Goal: Navigation & Orientation: Find specific page/section

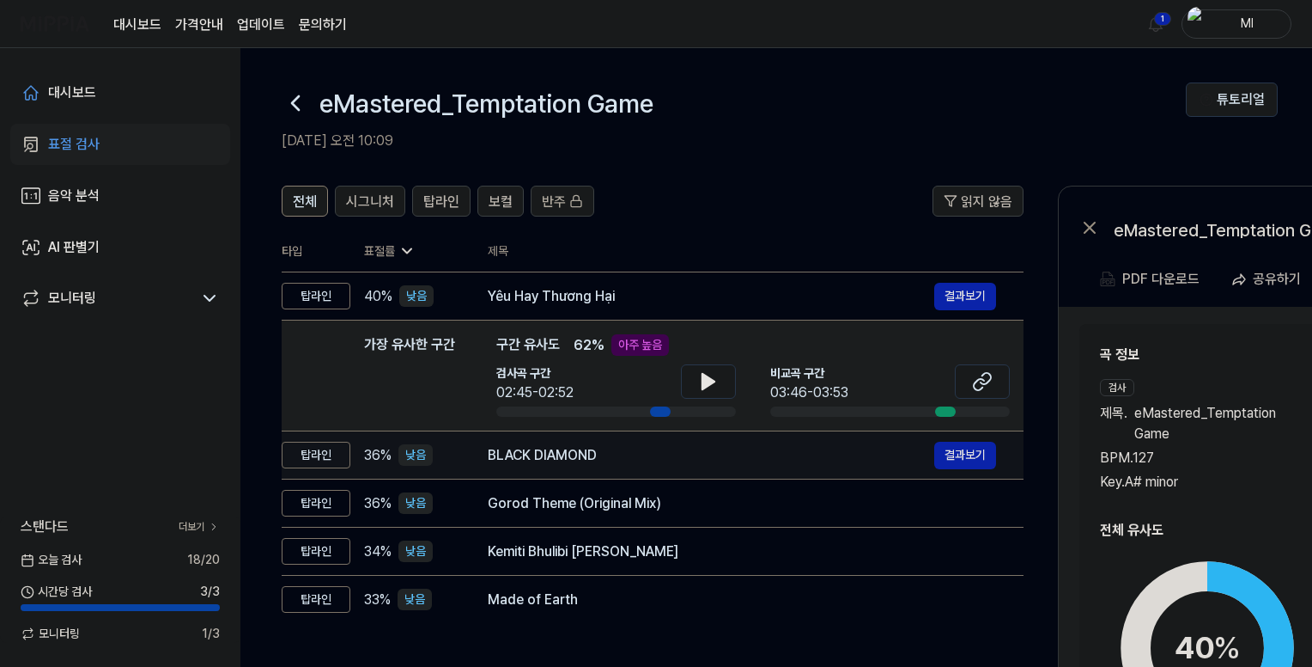
click at [652, 457] on div "BLACK DIAMOND" at bounding box center [711, 455] width 447 height 21
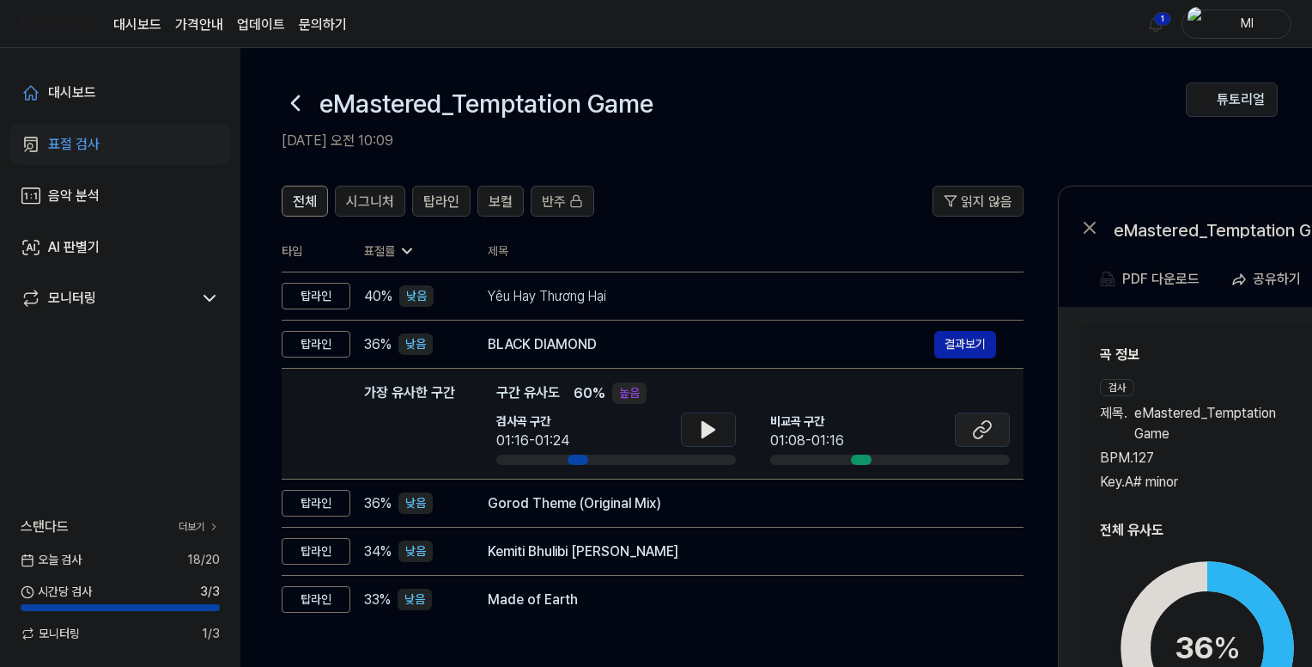
click at [985, 436] on icon at bounding box center [982, 429] width 21 height 21
click at [709, 423] on icon at bounding box center [708, 429] width 21 height 21
click at [714, 427] on icon at bounding box center [708, 429] width 21 height 21
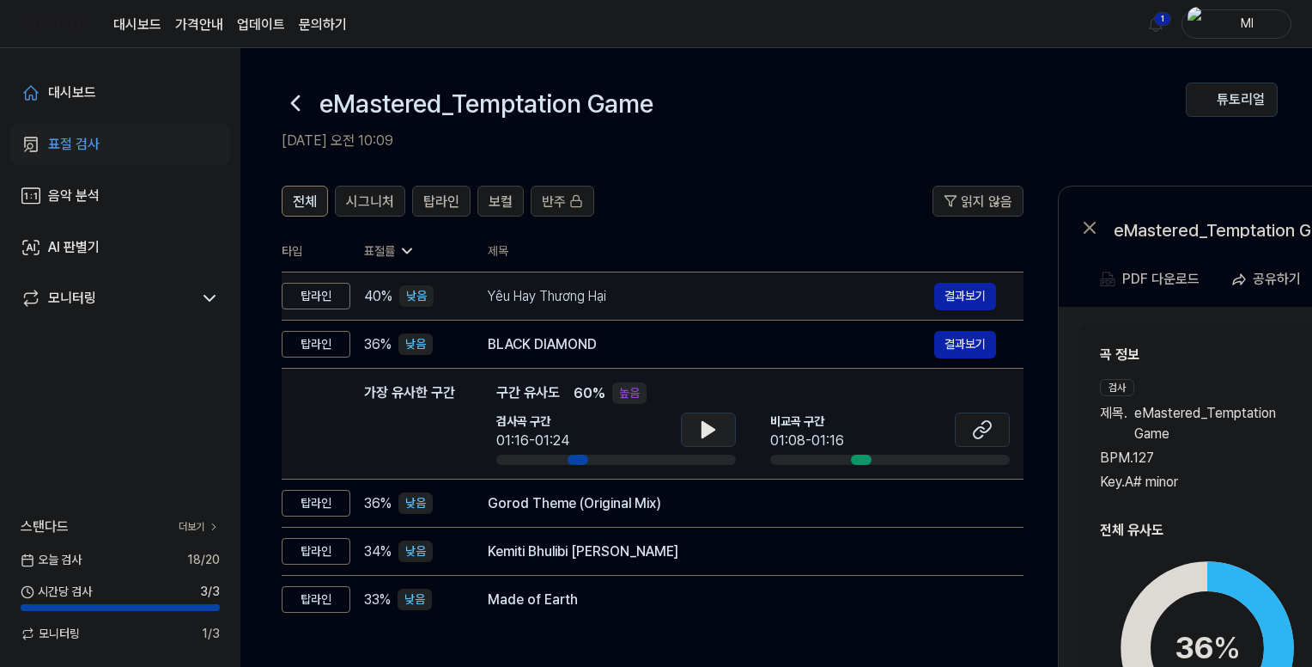
click at [637, 299] on div "Yêu Hay Thương Hại" at bounding box center [711, 296] width 447 height 21
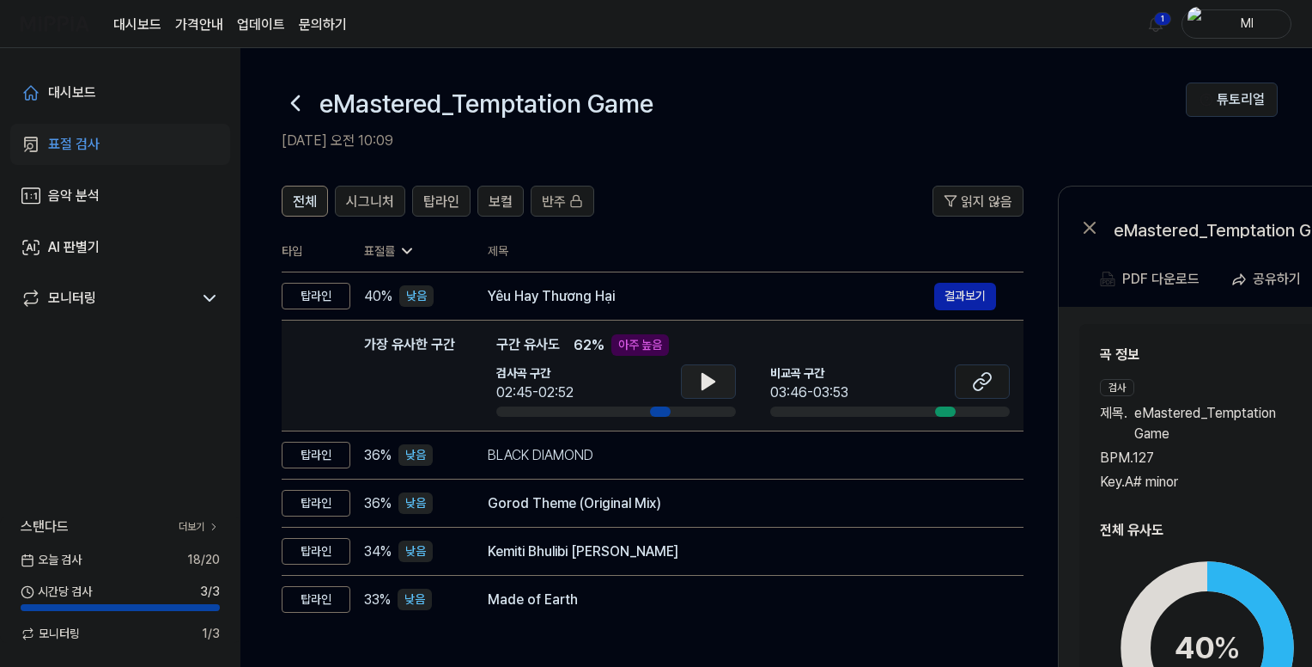
click at [708, 379] on icon at bounding box center [709, 381] width 12 height 15
click at [708, 379] on icon at bounding box center [708, 381] width 21 height 21
click at [972, 379] on icon at bounding box center [982, 381] width 21 height 21
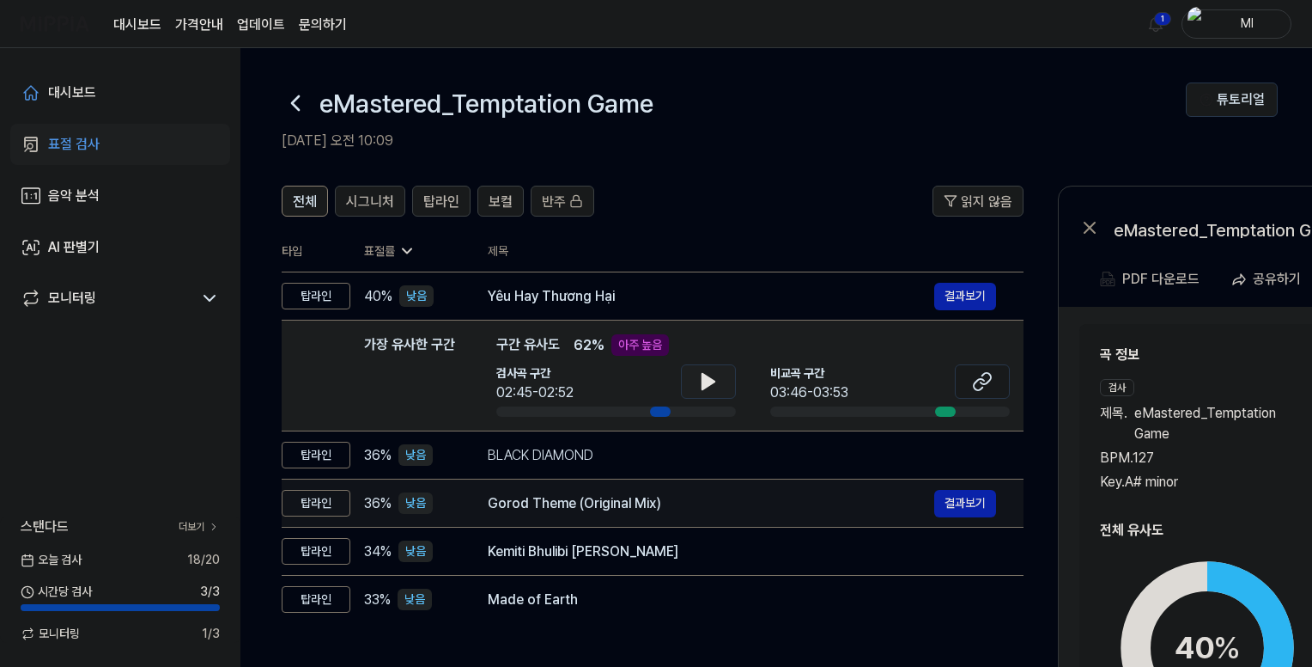
click at [653, 504] on div "Gorod Theme (Original Mix)" at bounding box center [711, 503] width 447 height 21
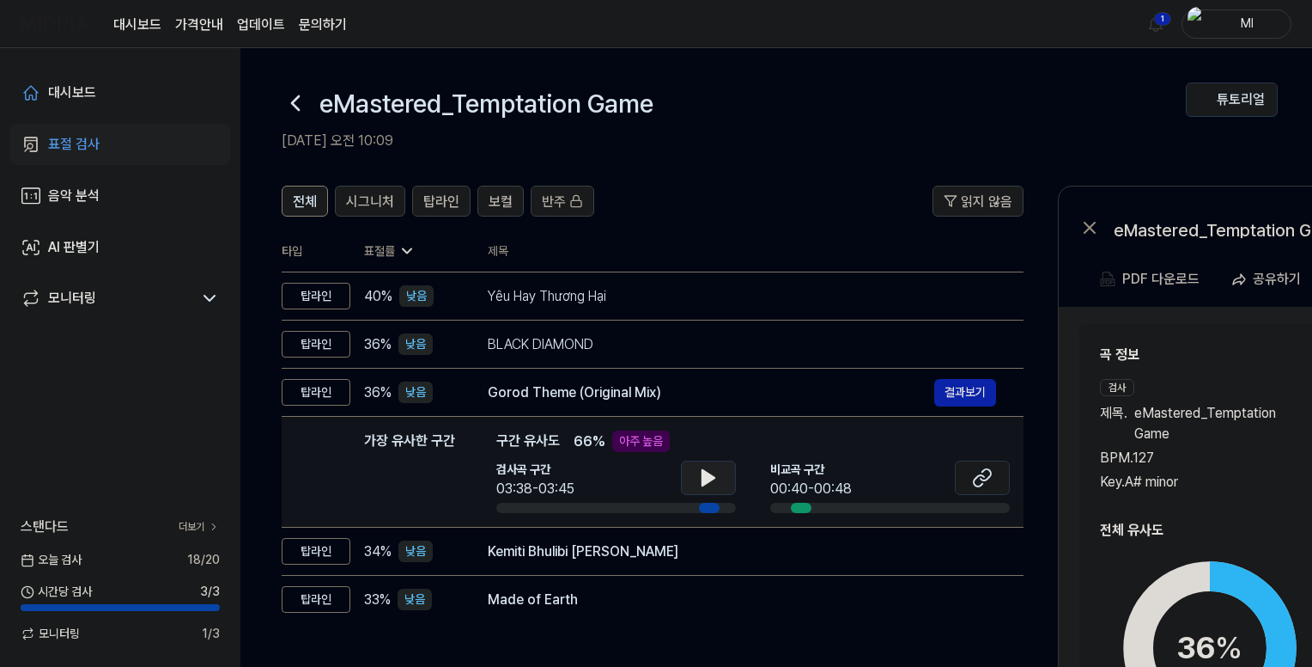
click at [704, 482] on icon at bounding box center [709, 477] width 12 height 15
click at [710, 471] on icon at bounding box center [711, 478] width 3 height 14
click at [972, 473] on icon at bounding box center [982, 477] width 21 height 21
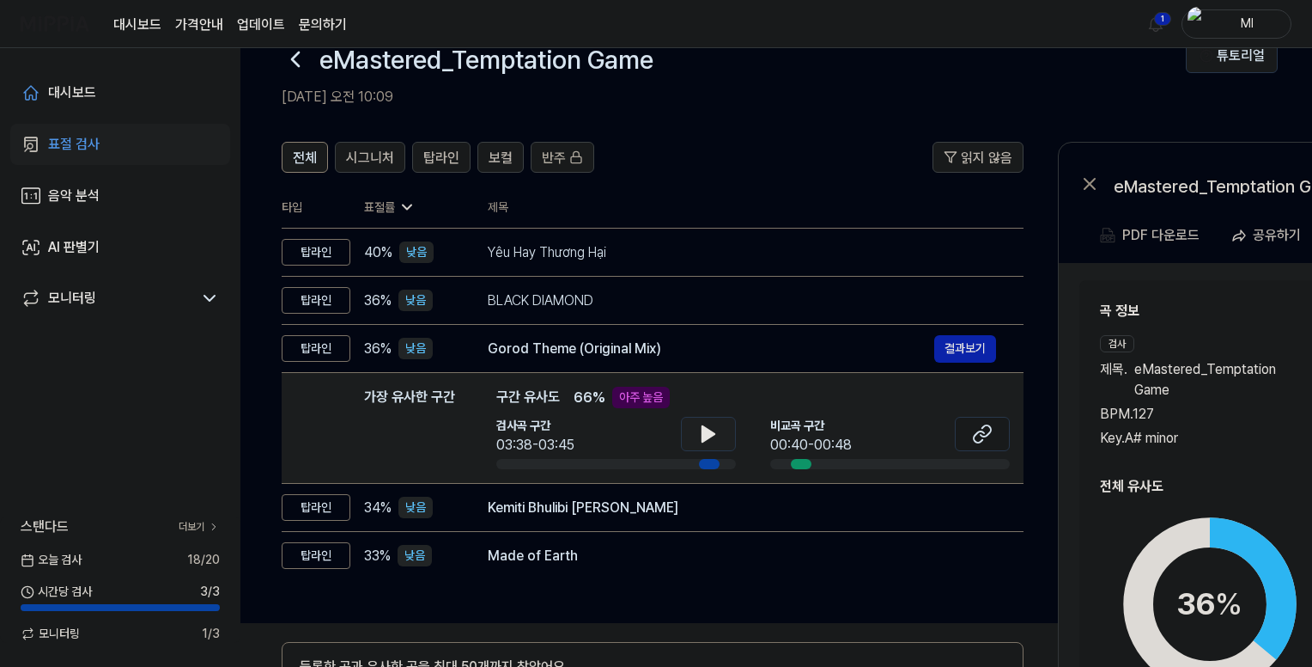
scroll to position [172, 0]
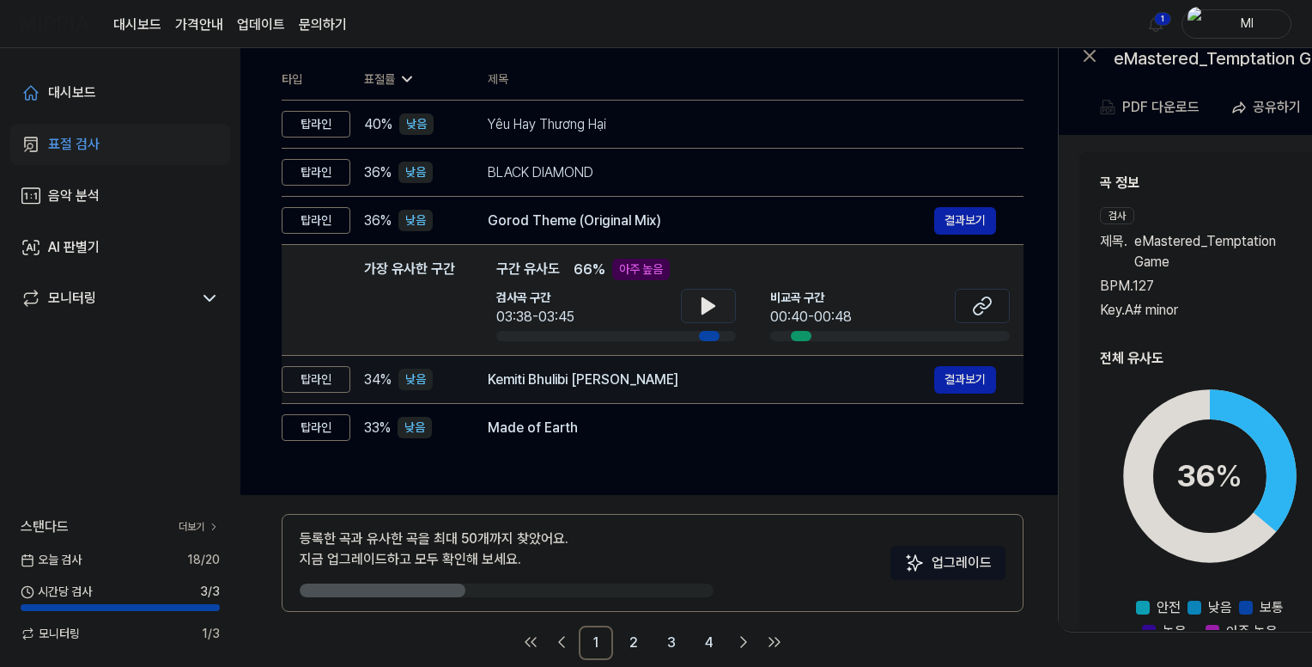
click at [703, 379] on div "Kemiti Bhulibi [PERSON_NAME]" at bounding box center [711, 379] width 447 height 21
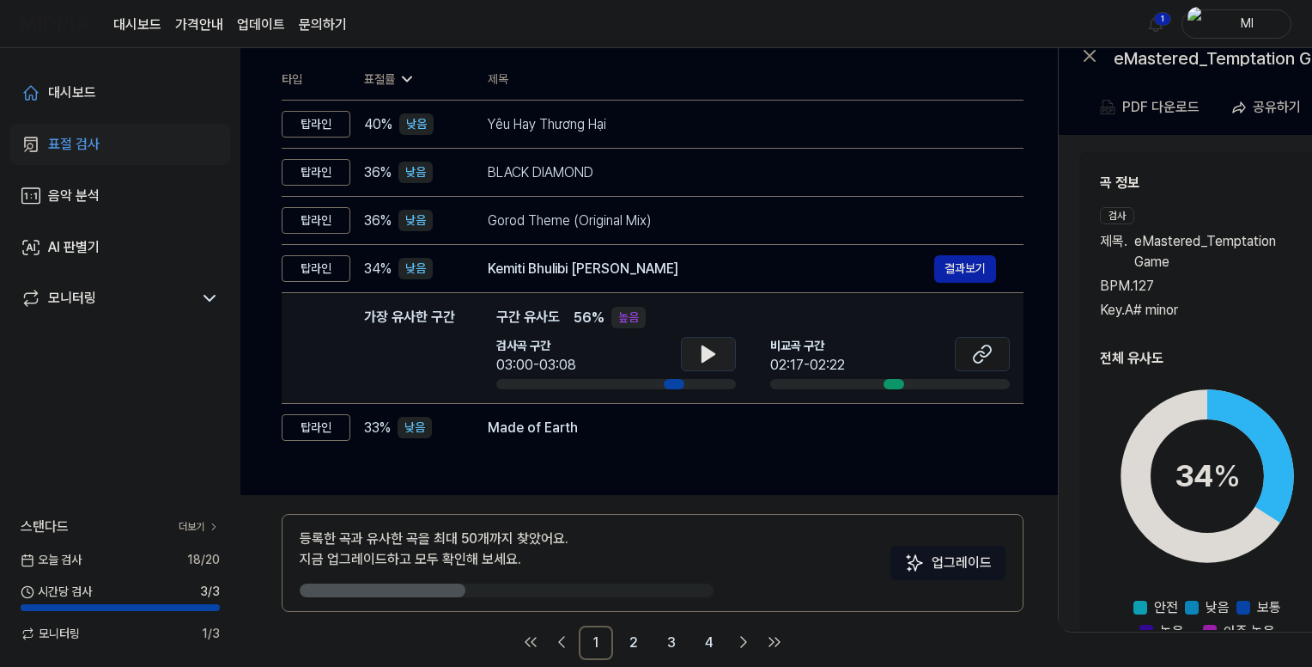
click at [710, 351] on icon at bounding box center [709, 353] width 12 height 15
click at [711, 350] on icon at bounding box center [711, 354] width 3 height 14
click at [973, 351] on icon at bounding box center [982, 354] width 21 height 21
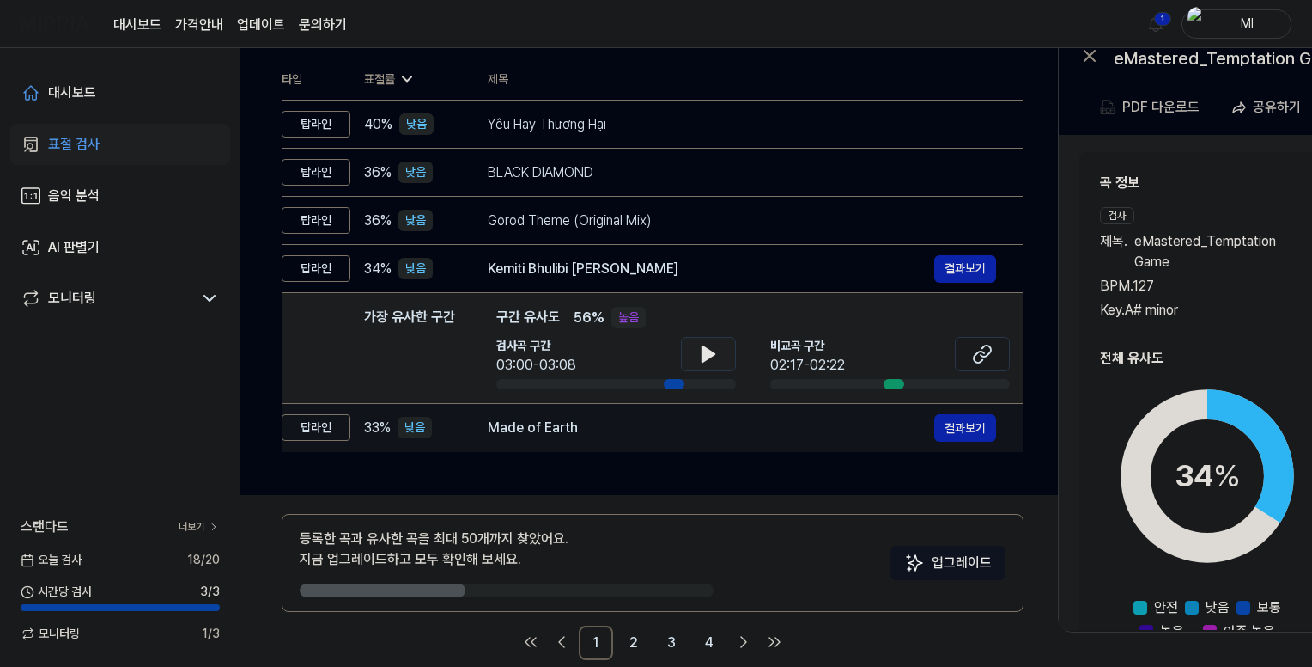
click at [580, 424] on div "Made of Earth" at bounding box center [711, 427] width 447 height 21
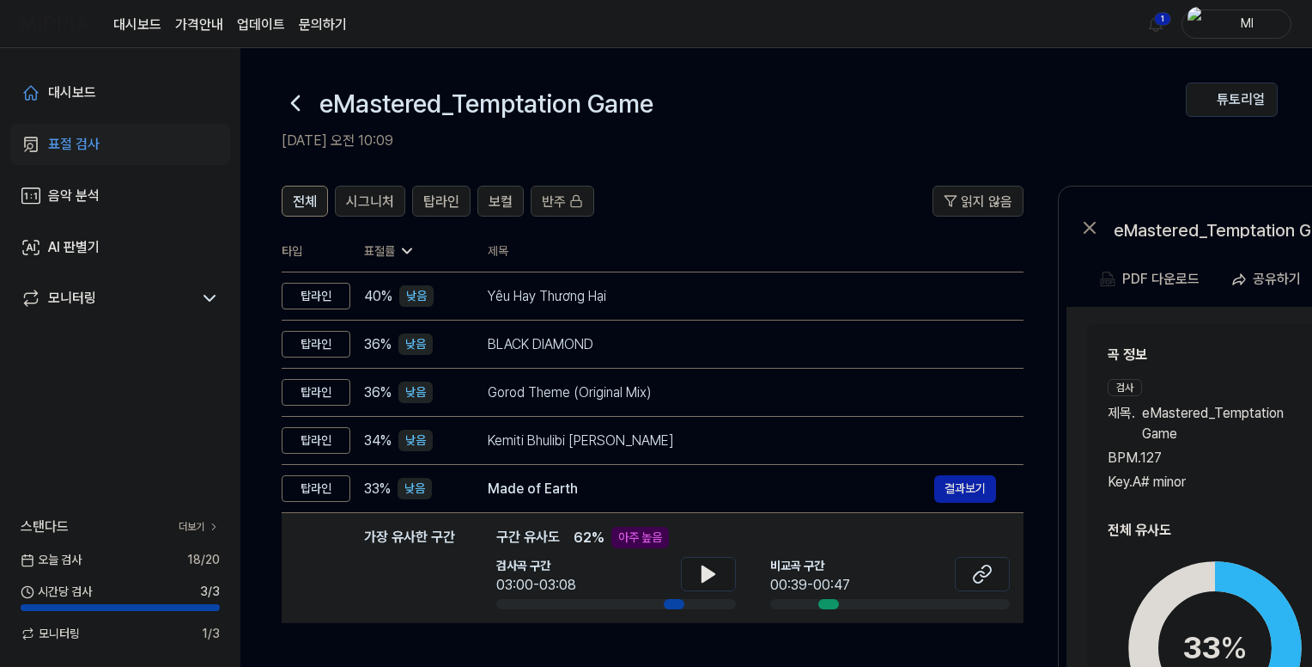
drag, startPoint x: 435, startPoint y: 200, endPoint x: 441, endPoint y: 216, distance: 17.4
click at [435, 201] on span "탑라인" at bounding box center [441, 202] width 36 height 21
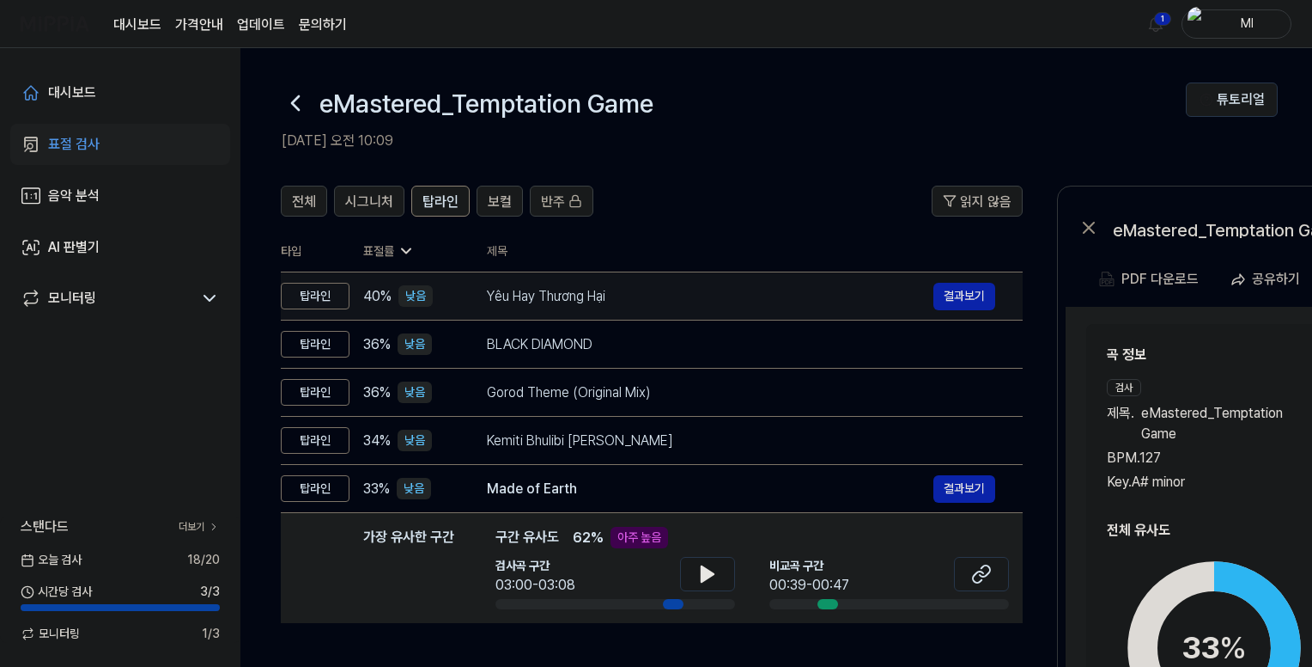
click at [697, 289] on div "Yêu Hay Thương Hại" at bounding box center [710, 296] width 447 height 21
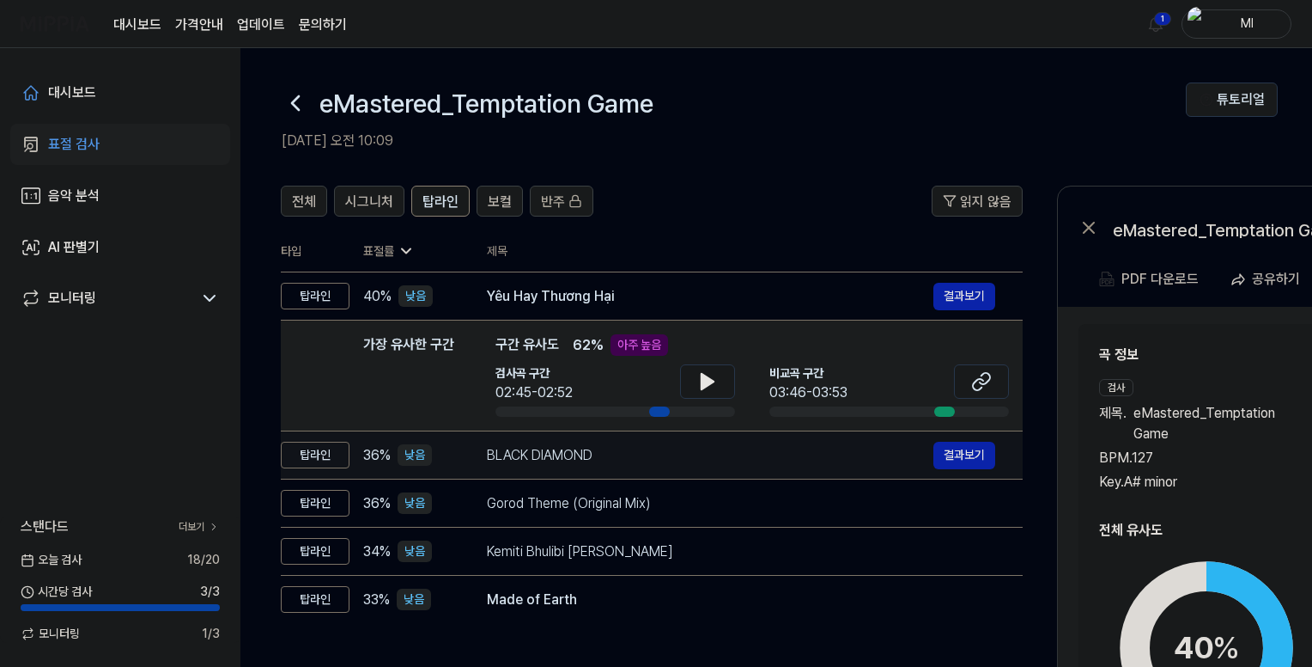
click at [615, 462] on div "BLACK DIAMOND" at bounding box center [710, 455] width 447 height 21
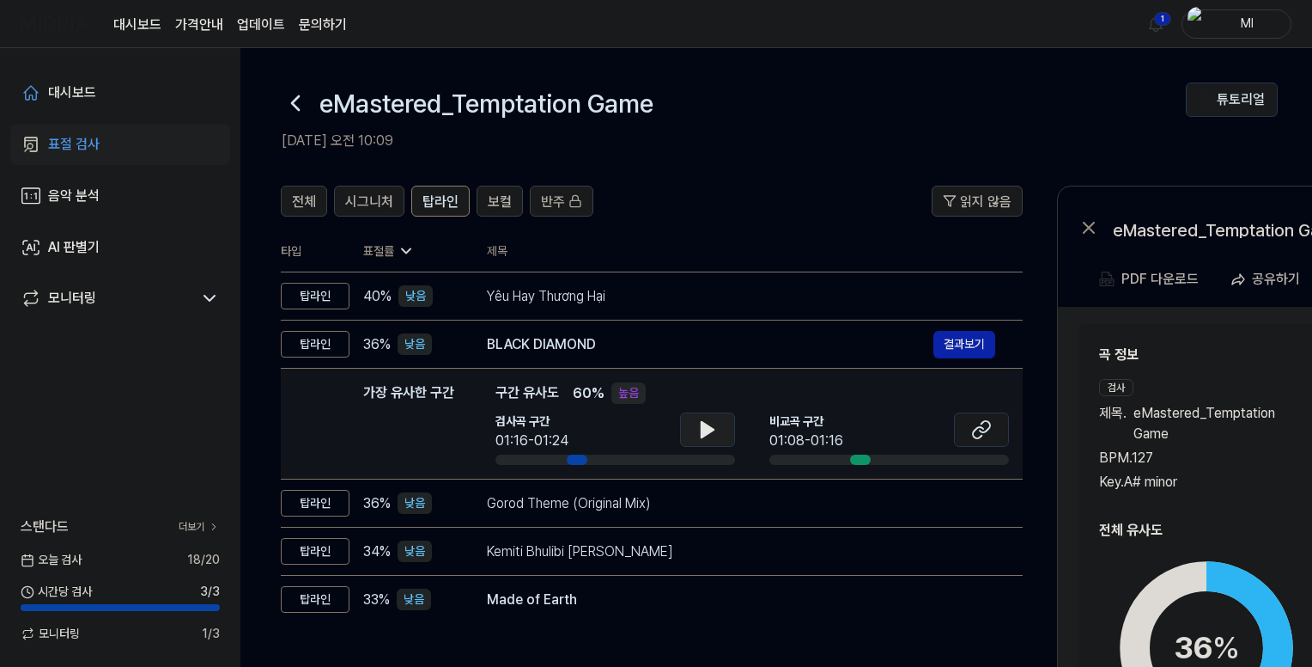
click at [712, 428] on icon at bounding box center [708, 429] width 12 height 15
click at [705, 429] on icon at bounding box center [707, 429] width 21 height 21
click at [983, 432] on icon at bounding box center [985, 426] width 10 height 11
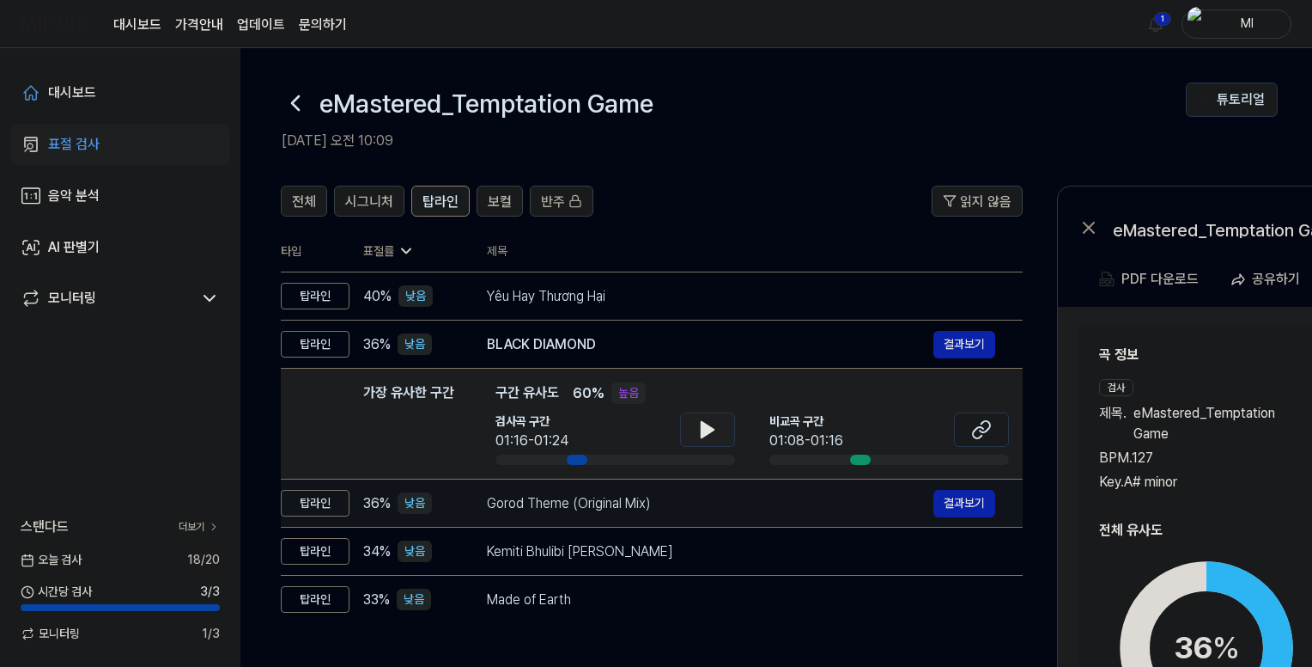
click at [694, 509] on div "Gorod Theme (Original Mix)" at bounding box center [710, 503] width 447 height 21
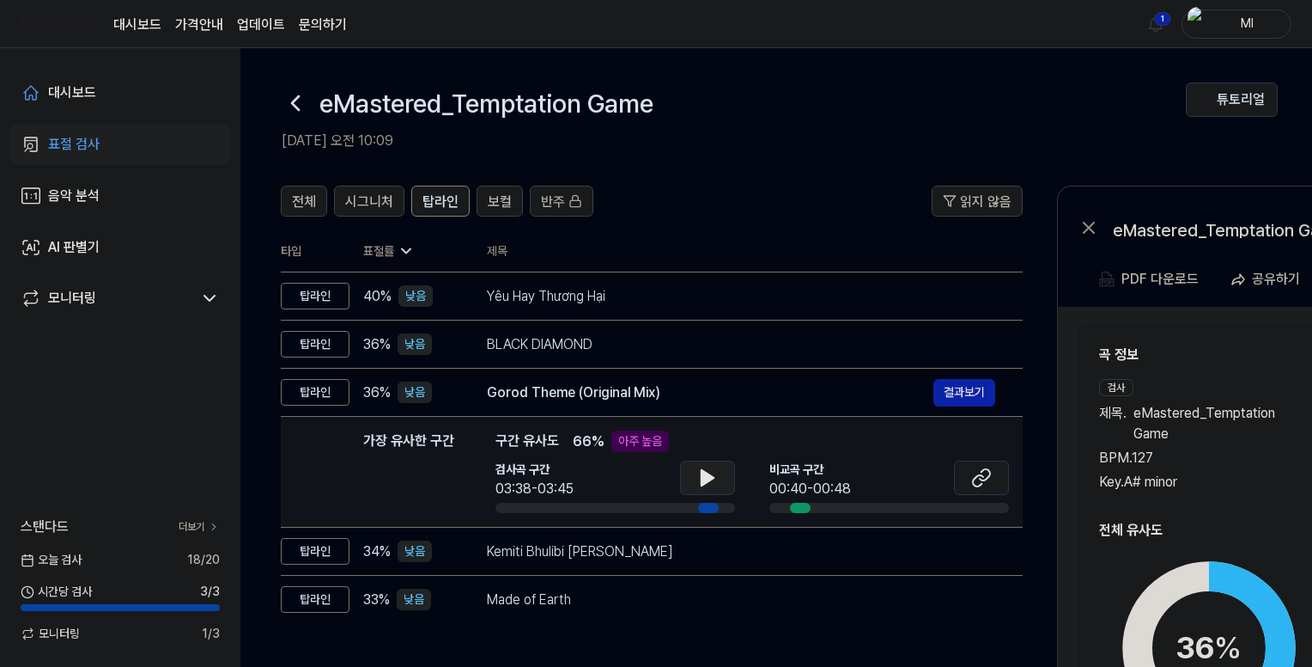
click at [703, 469] on icon at bounding box center [707, 477] width 21 height 21
click at [984, 478] on icon at bounding box center [981, 477] width 21 height 21
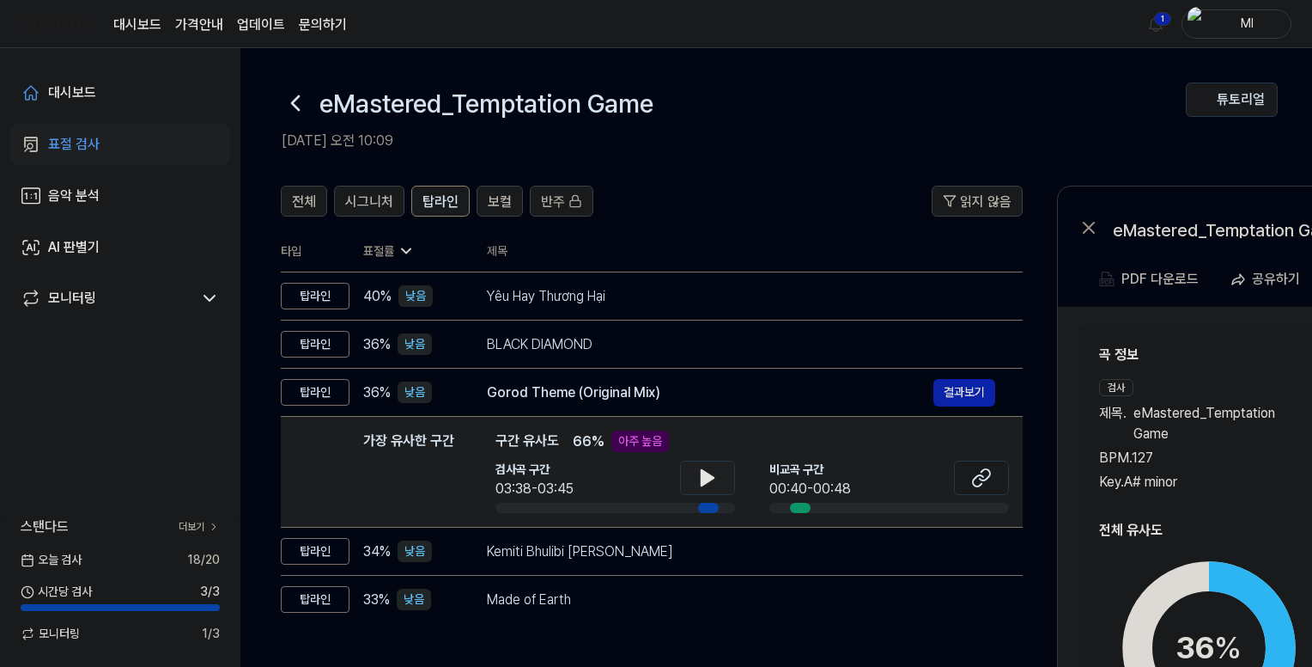
click at [284, 97] on icon at bounding box center [295, 102] width 27 height 27
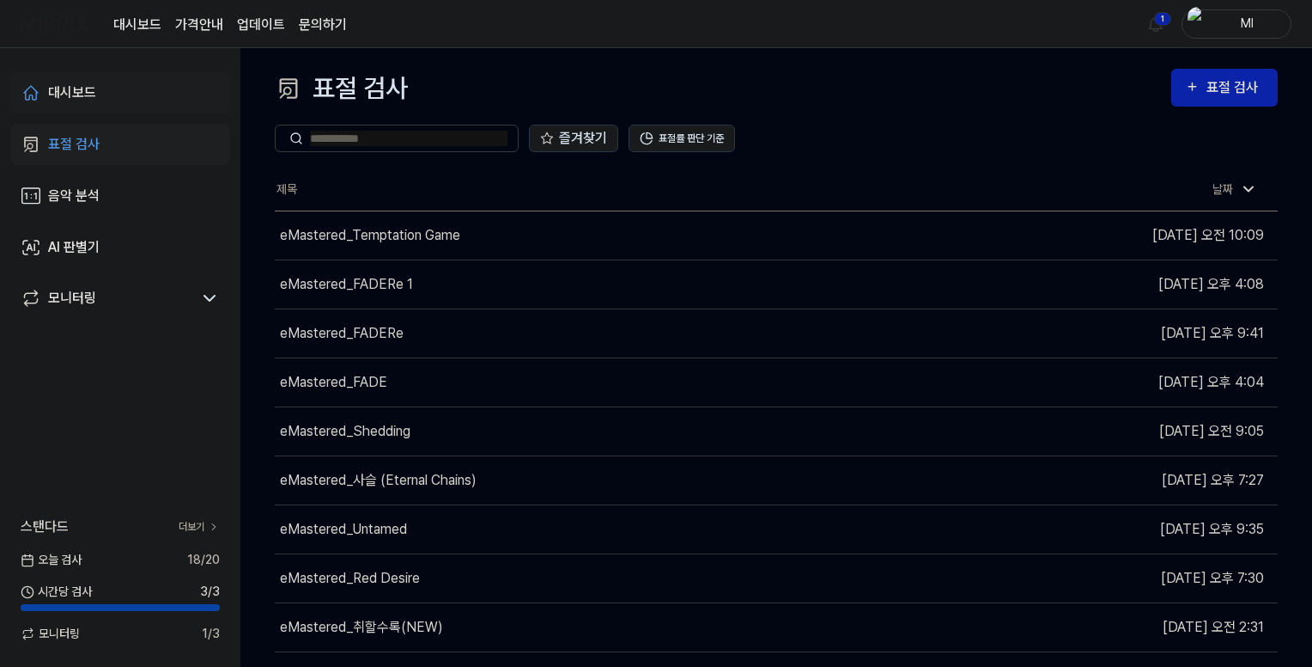
click at [61, 88] on div "대시보드" at bounding box center [72, 92] width 48 height 21
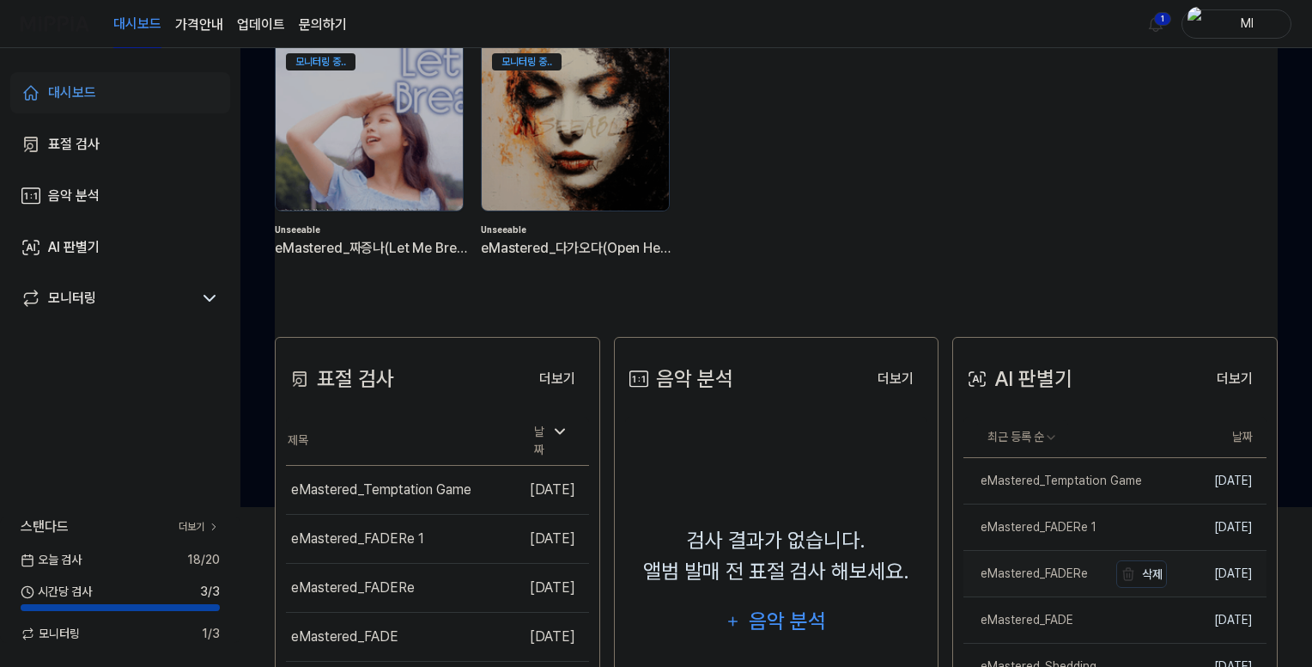
scroll to position [172, 0]
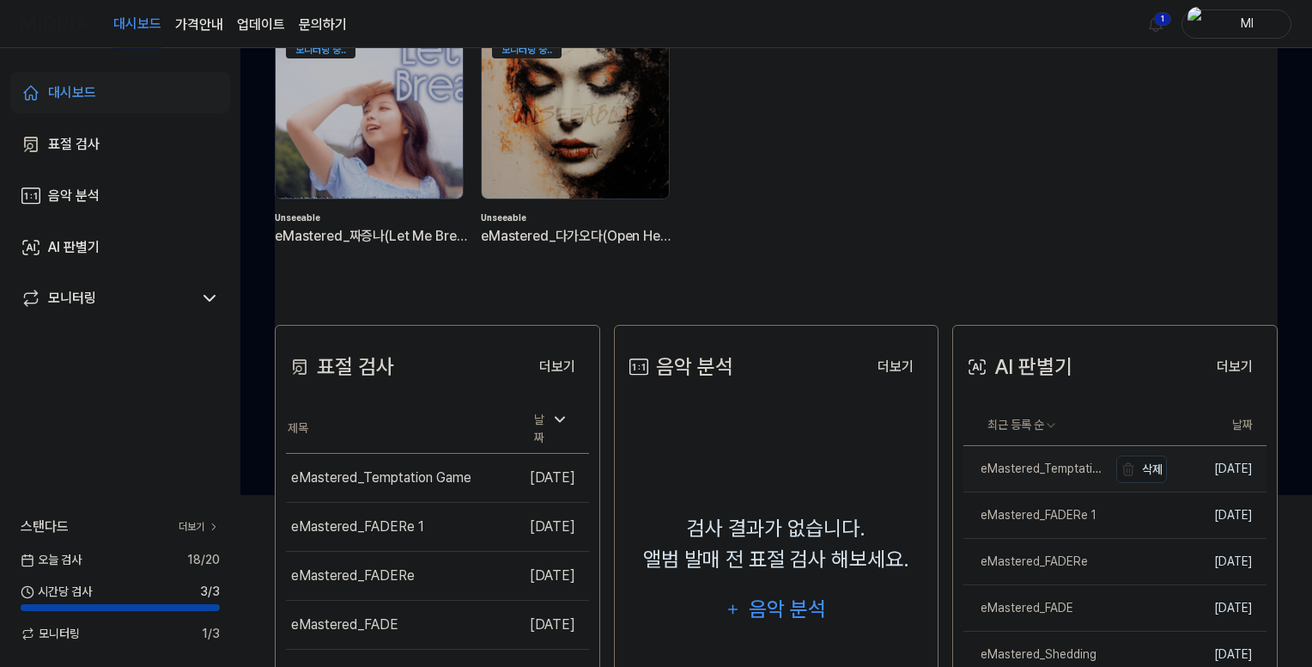
click at [1046, 469] on div "eMastered_Temptation Game" at bounding box center [1036, 469] width 144 height 18
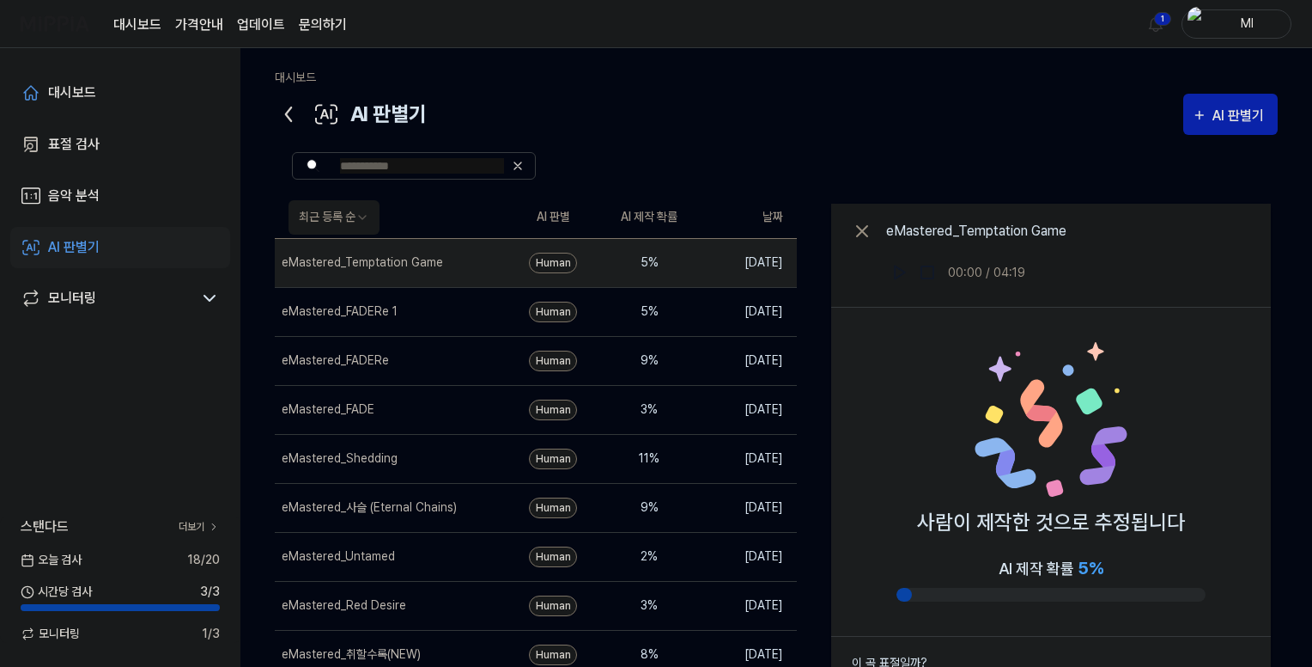
click at [289, 111] on icon at bounding box center [288, 114] width 5 height 14
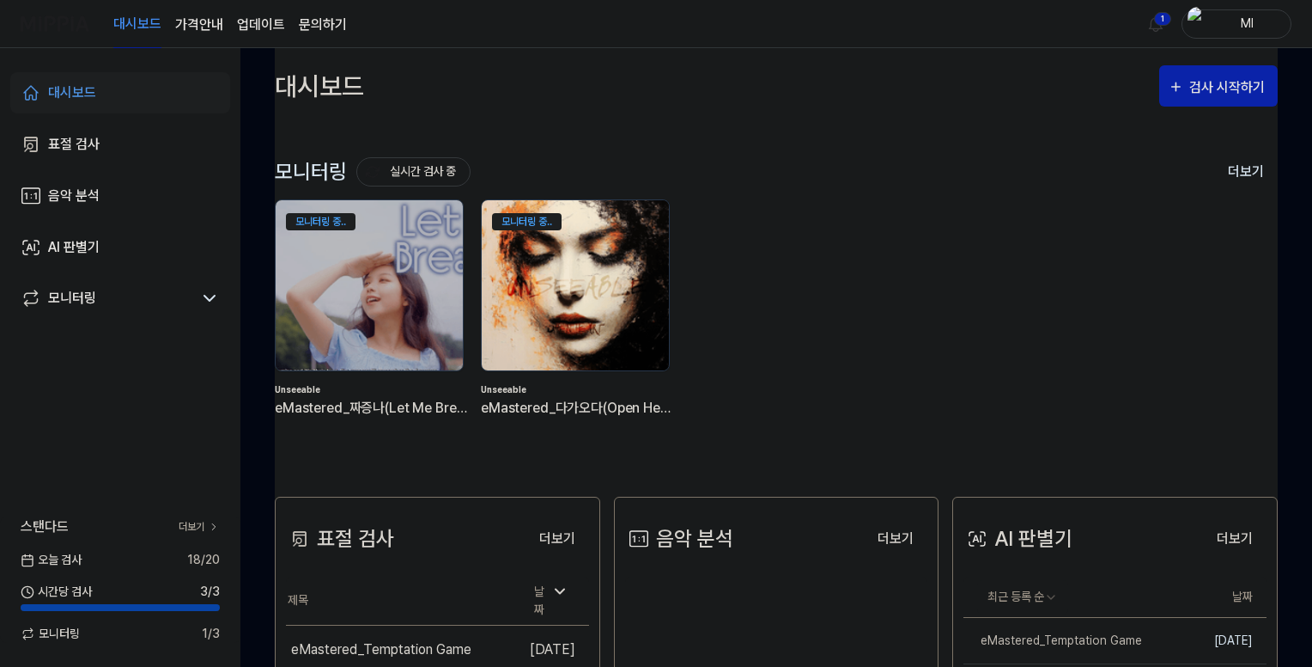
click at [614, 265] on img at bounding box center [575, 285] width 206 height 187
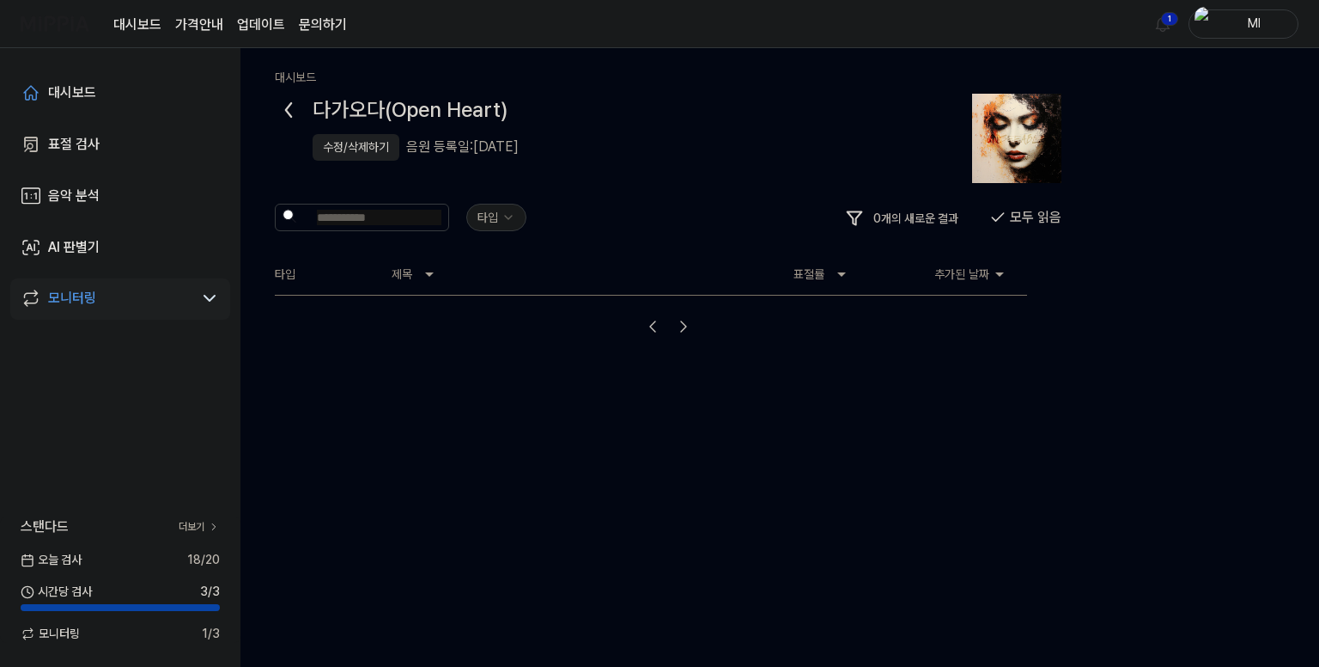
click at [277, 110] on icon at bounding box center [288, 109] width 27 height 27
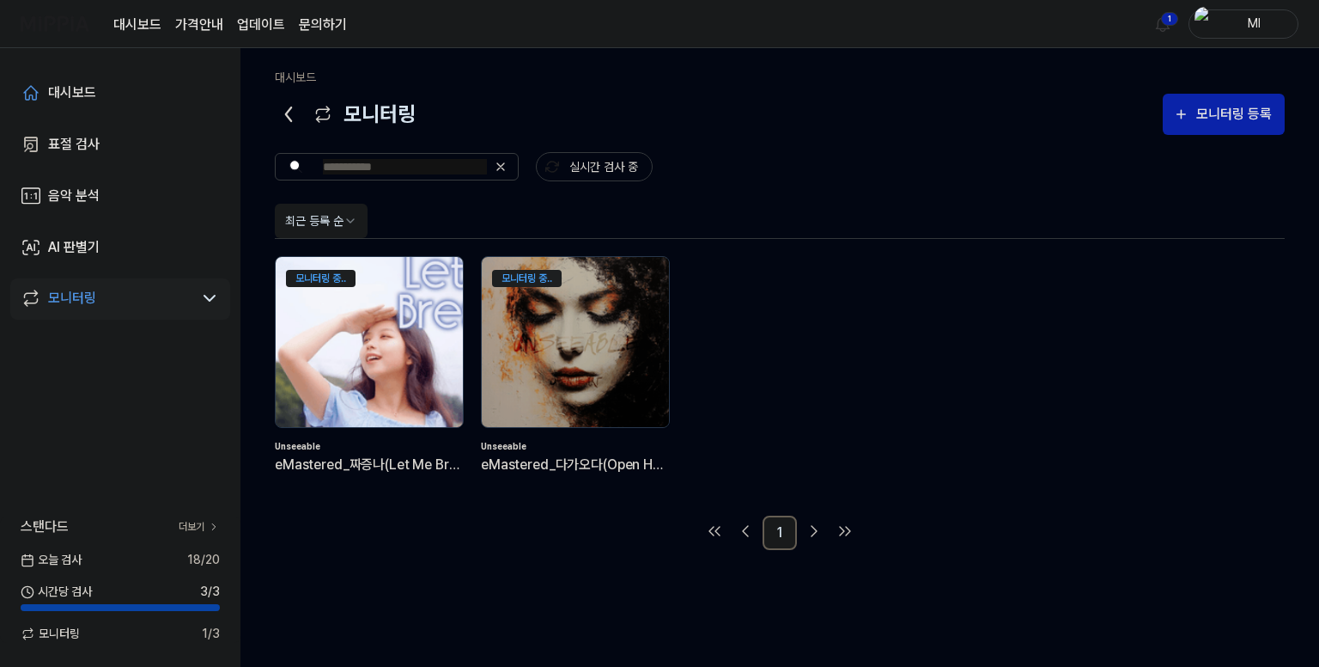
click at [361, 338] on img at bounding box center [369, 341] width 206 height 187
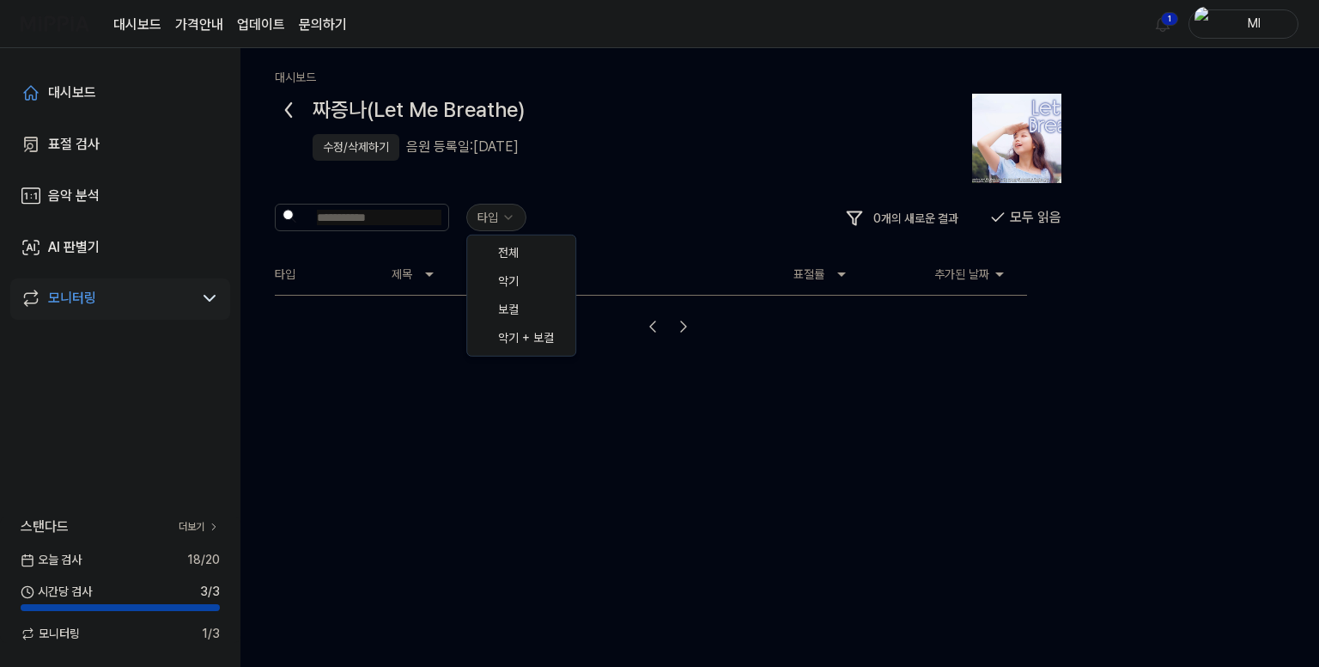
click at [499, 216] on html "대시보드 가격안내 업데이트 문의하기 1 Ml 대시보드 표절 검사 음악 분석 AI 판별기 모니터링 스탠다드 더보기 [DATE] 검사 18 / 2…" at bounding box center [659, 333] width 1319 height 667
click at [570, 208] on html "대시보드 가격안내 업데이트 문의하기 1 Ml 대시보드 표절 검사 음악 분석 AI 판별기 모니터링 스탠다드 더보기 [DATE] 검사 18 / 2…" at bounding box center [659, 333] width 1319 height 667
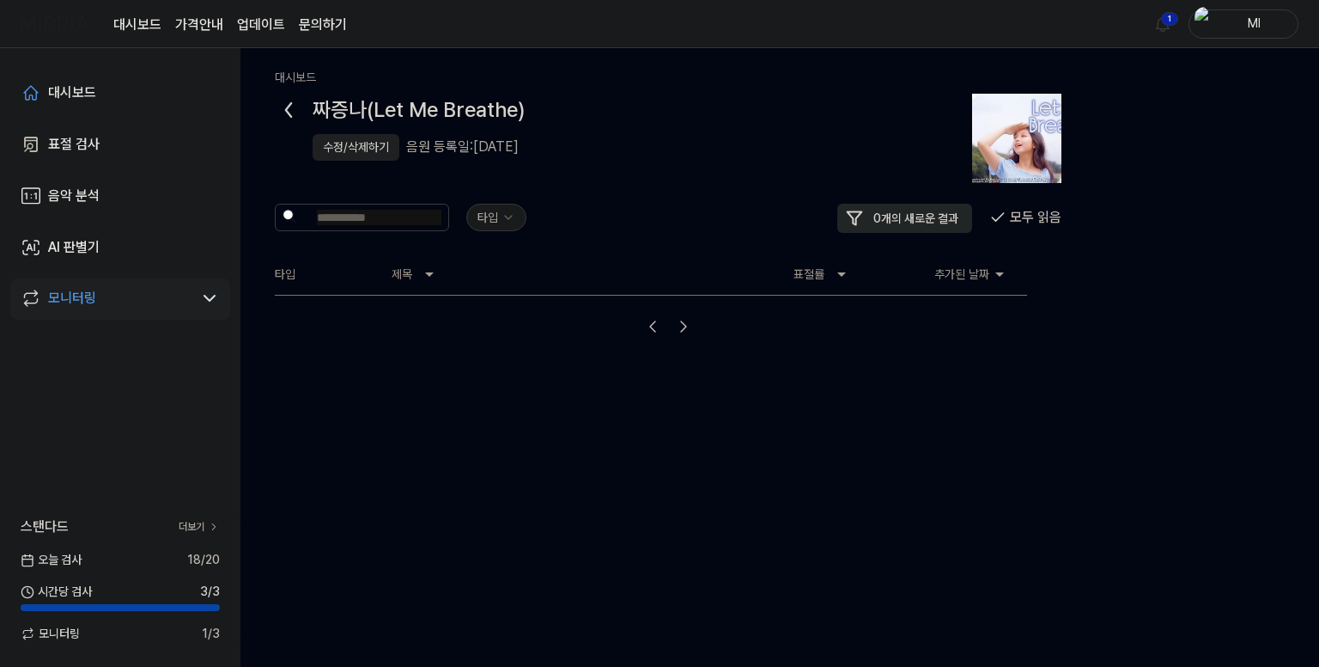
click at [883, 225] on button "0 개의 새로운 결과" at bounding box center [904, 218] width 135 height 29
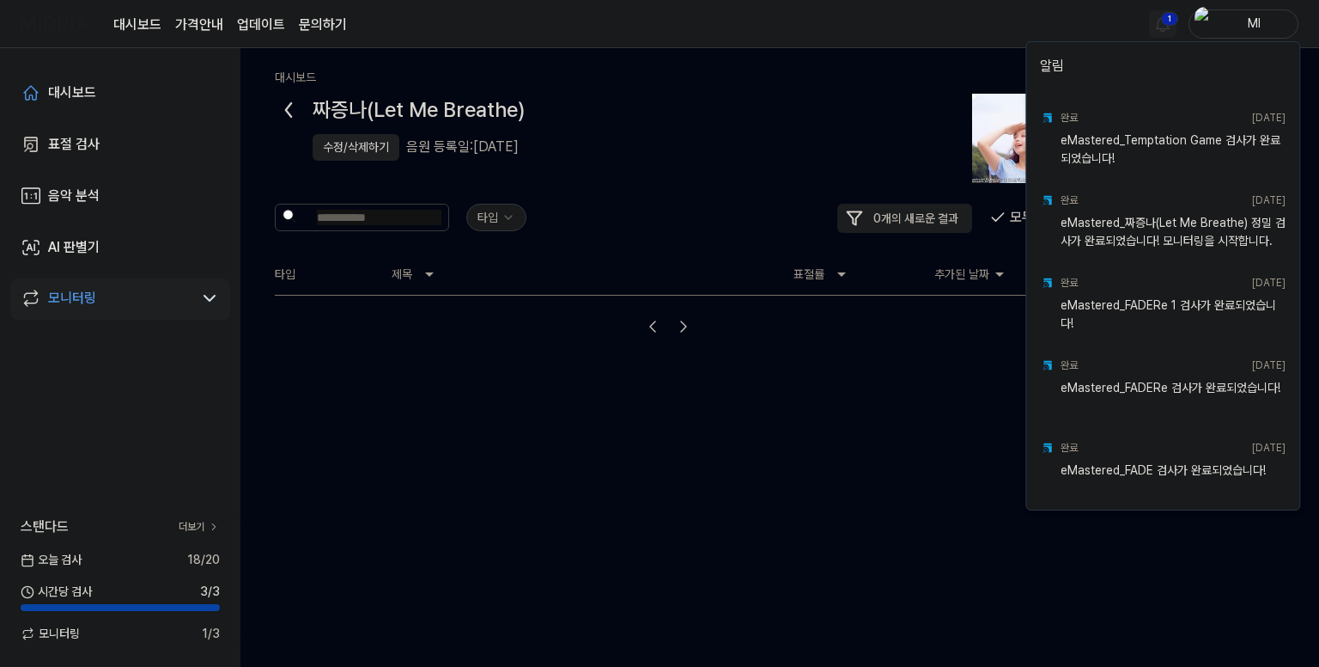
click at [1166, 23] on html "대시보드 가격안내 업데이트 문의하기 1 Ml 대시보드 표절 검사 음악 분석 AI 판별기 모니터링 스탠다드 더보기 [DATE] 검사 18 / 2…" at bounding box center [659, 333] width 1319 height 667
click at [890, 15] on html "대시보드 가격안내 업데이트 문의하기 Ml 대시보드 표절 검사 음악 분석 AI 판별기 모니터링 스탠다드 더보기 [DATE] 검사 18 / 20 …" at bounding box center [659, 333] width 1319 height 667
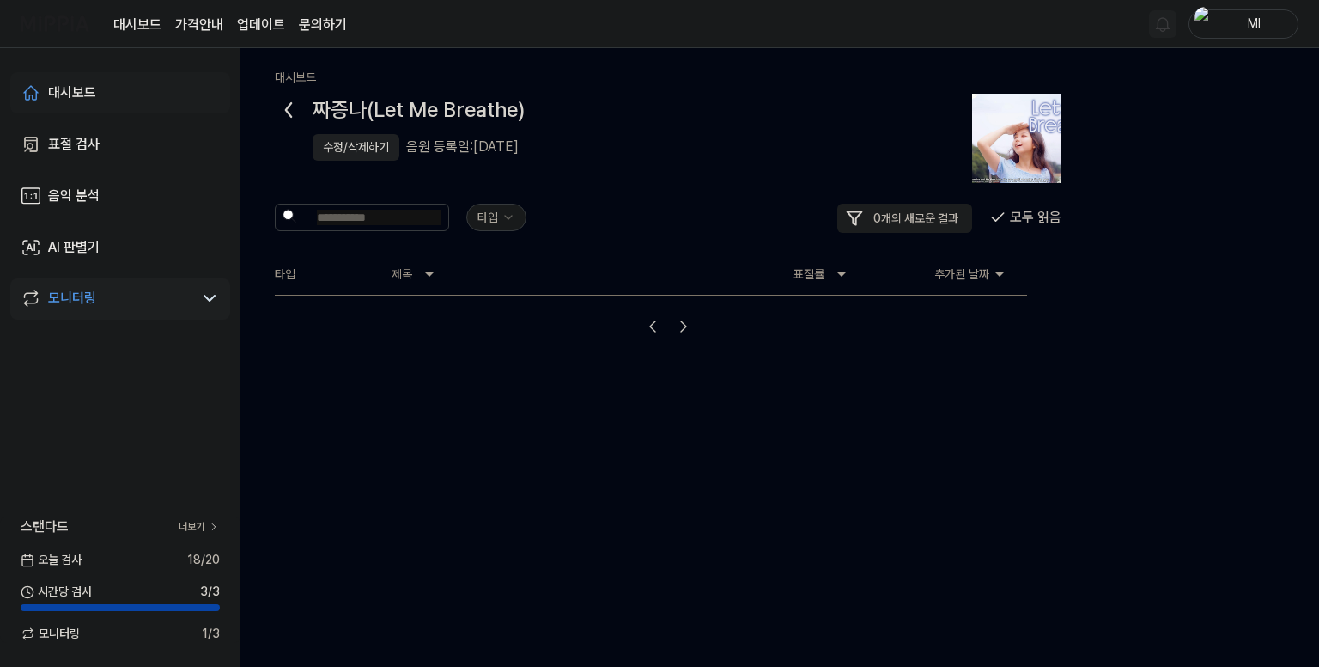
click at [70, 81] on link "대시보드" at bounding box center [120, 92] width 220 height 41
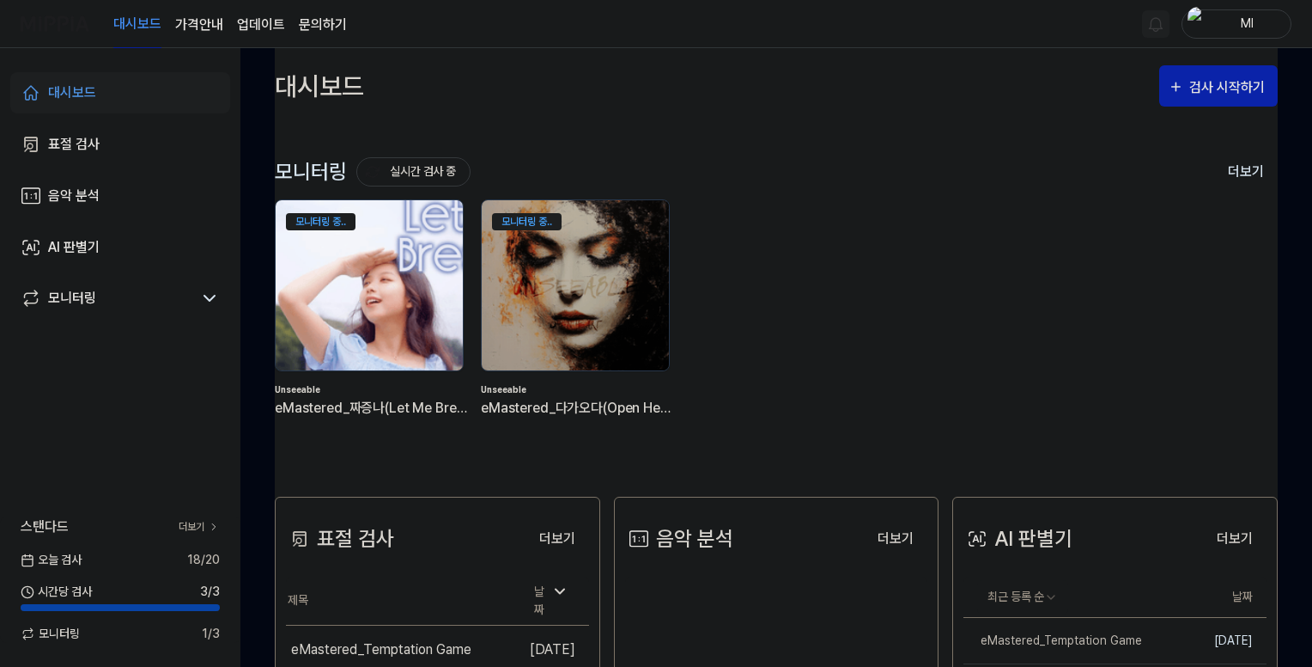
click at [391, 299] on img at bounding box center [369, 285] width 206 height 187
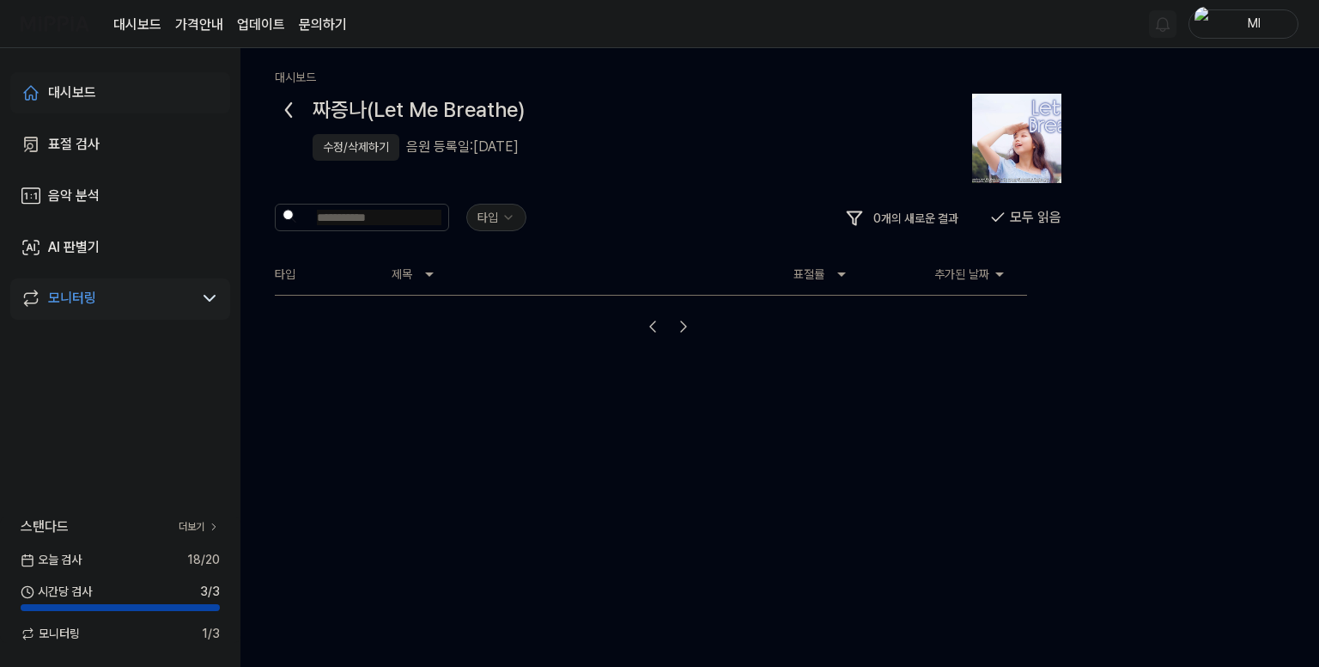
click at [79, 90] on div "대시보드" at bounding box center [72, 92] width 48 height 21
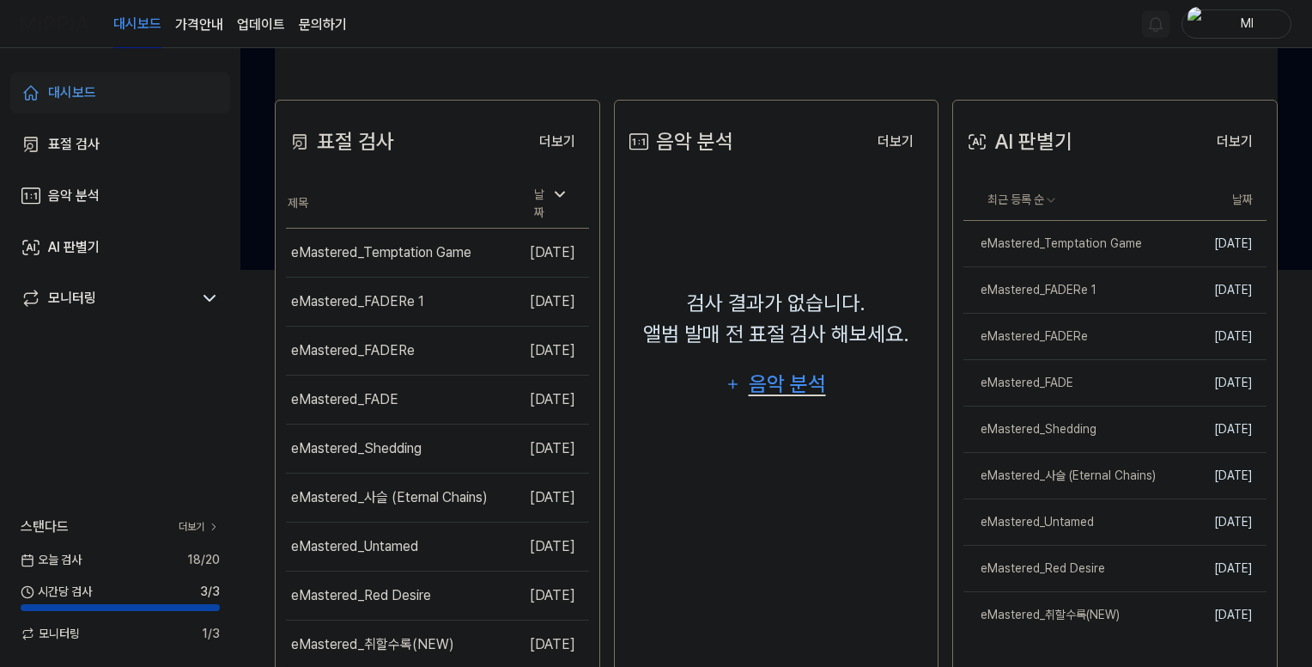
scroll to position [429, 0]
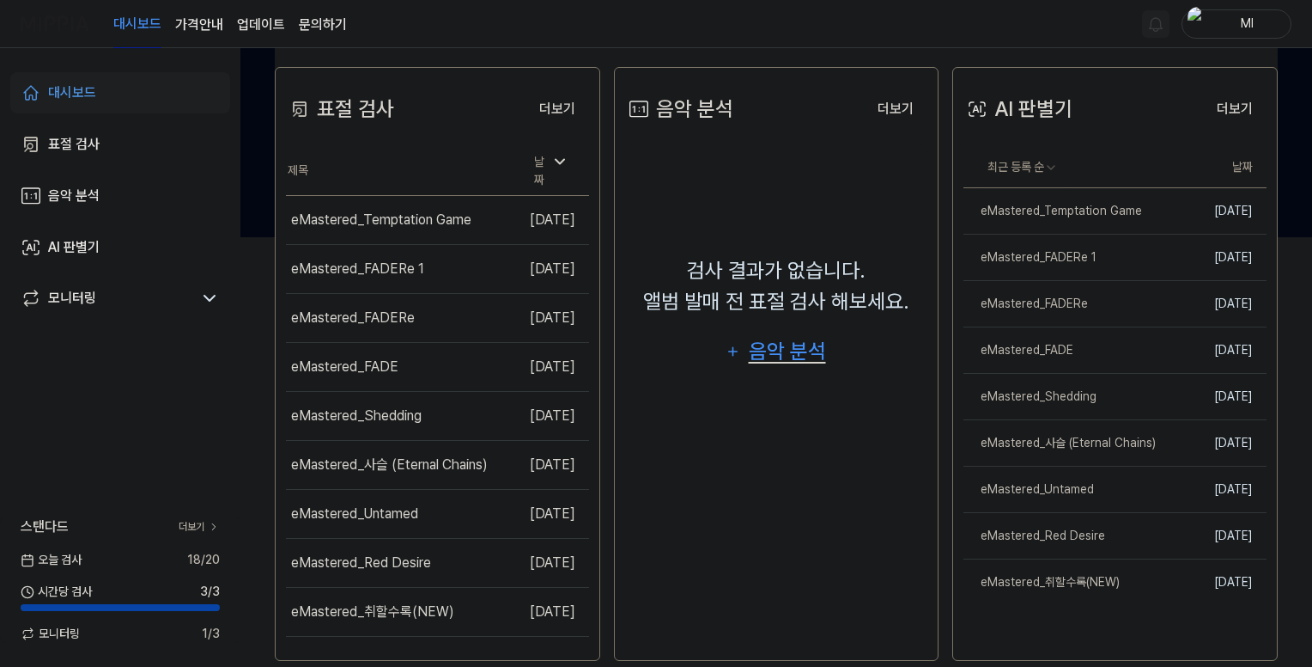
click at [770, 353] on div "음악 분석" at bounding box center [787, 351] width 82 height 33
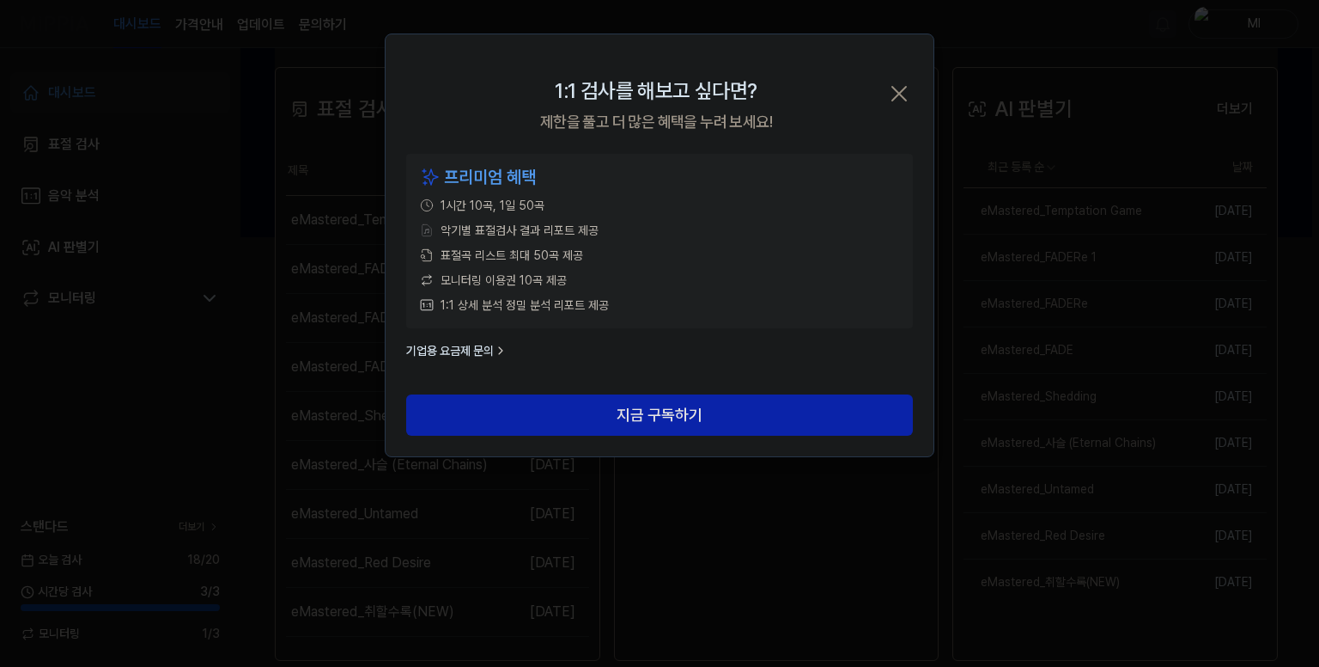
click at [900, 88] on icon "button" at bounding box center [899, 93] width 27 height 27
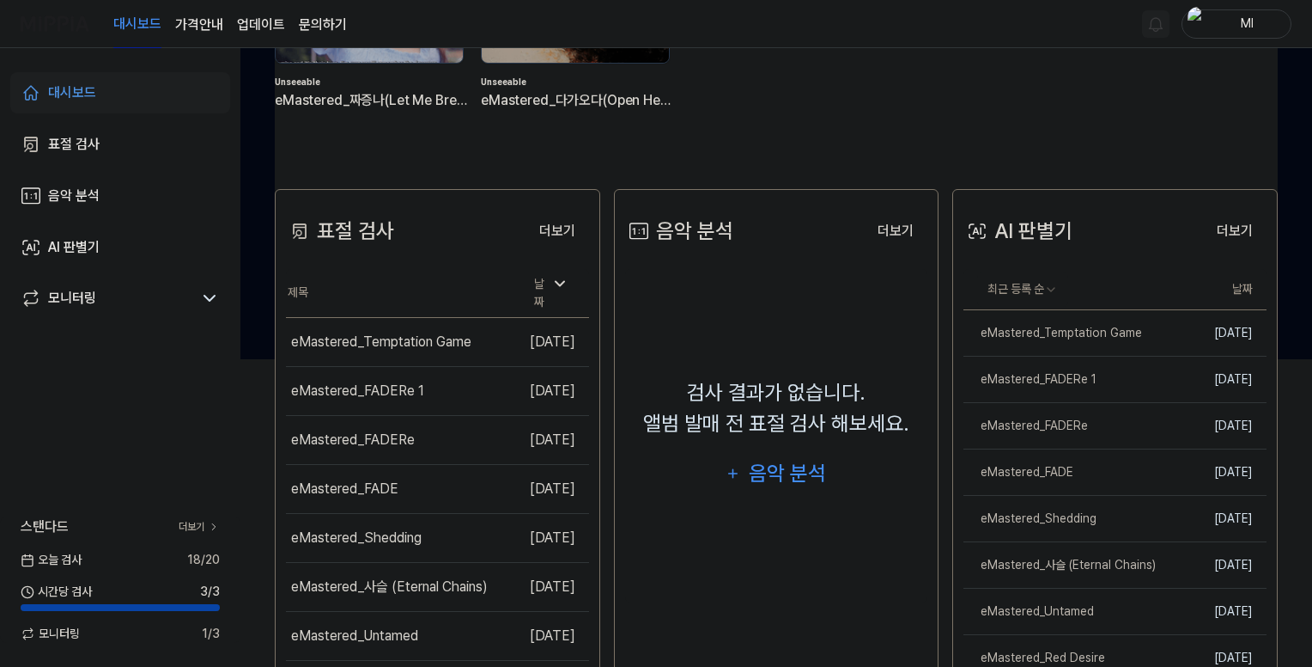
scroll to position [456, 0]
